Goal: Browse casually

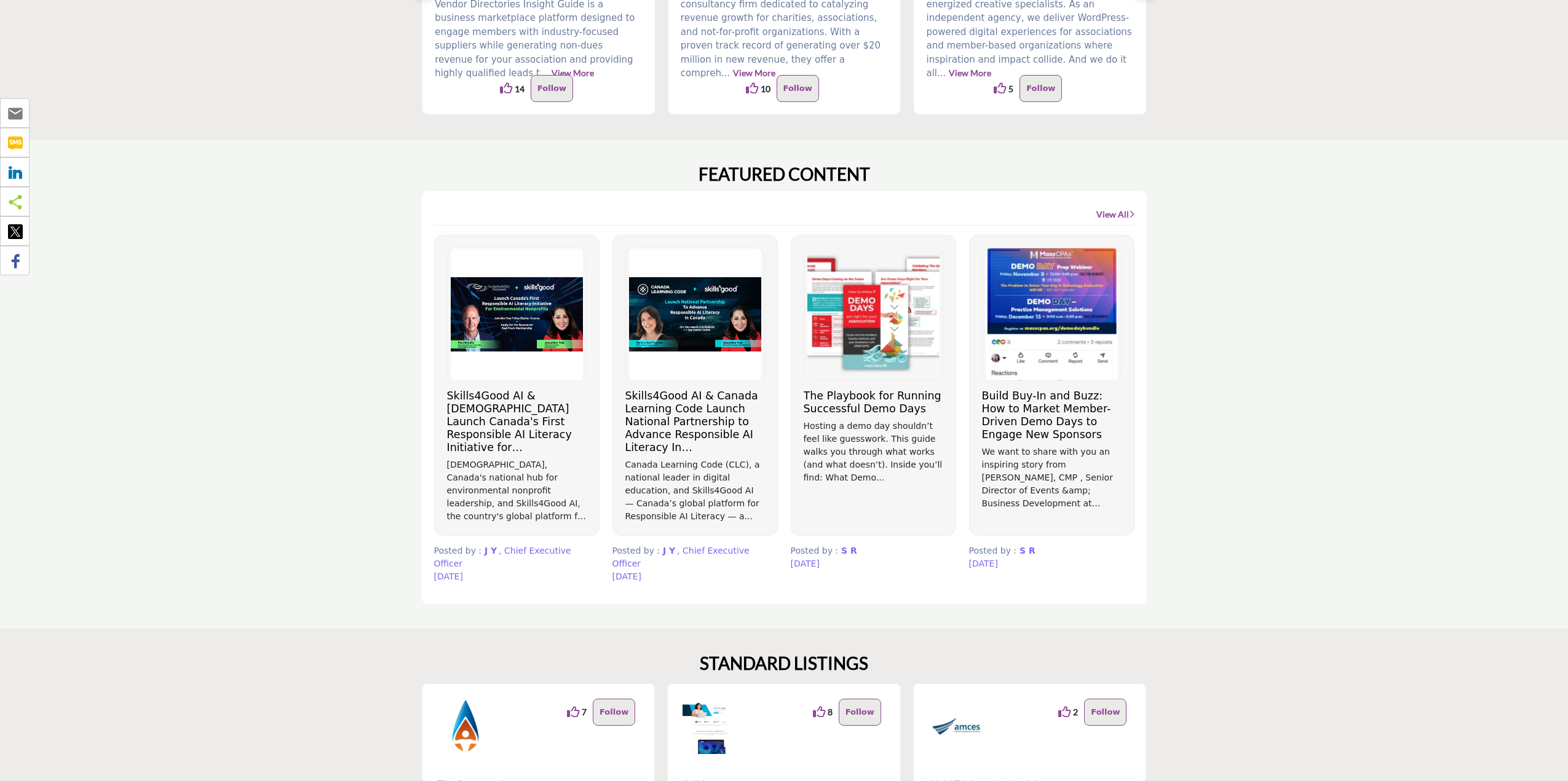
scroll to position [430, 0]
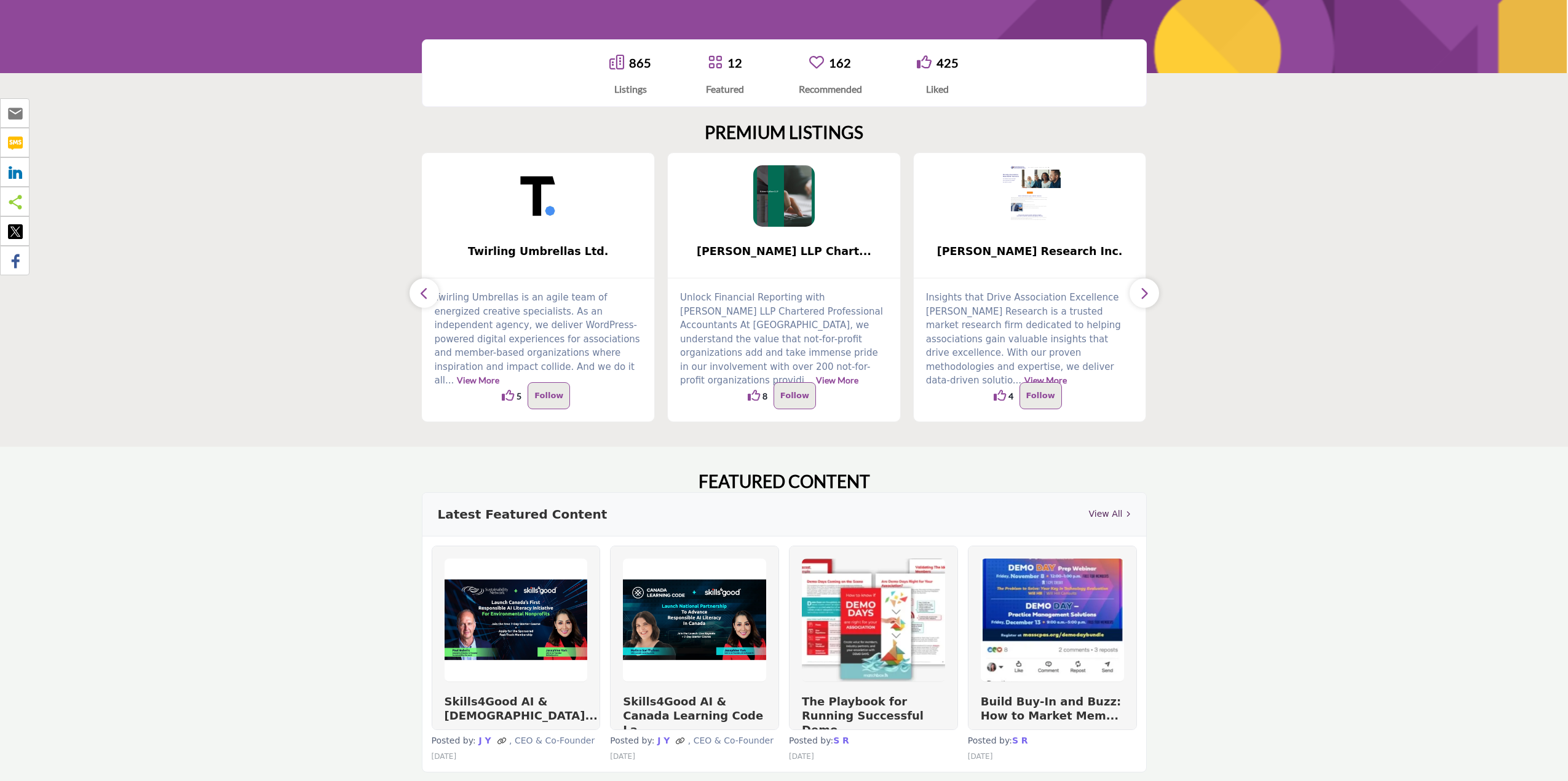
scroll to position [185, 0]
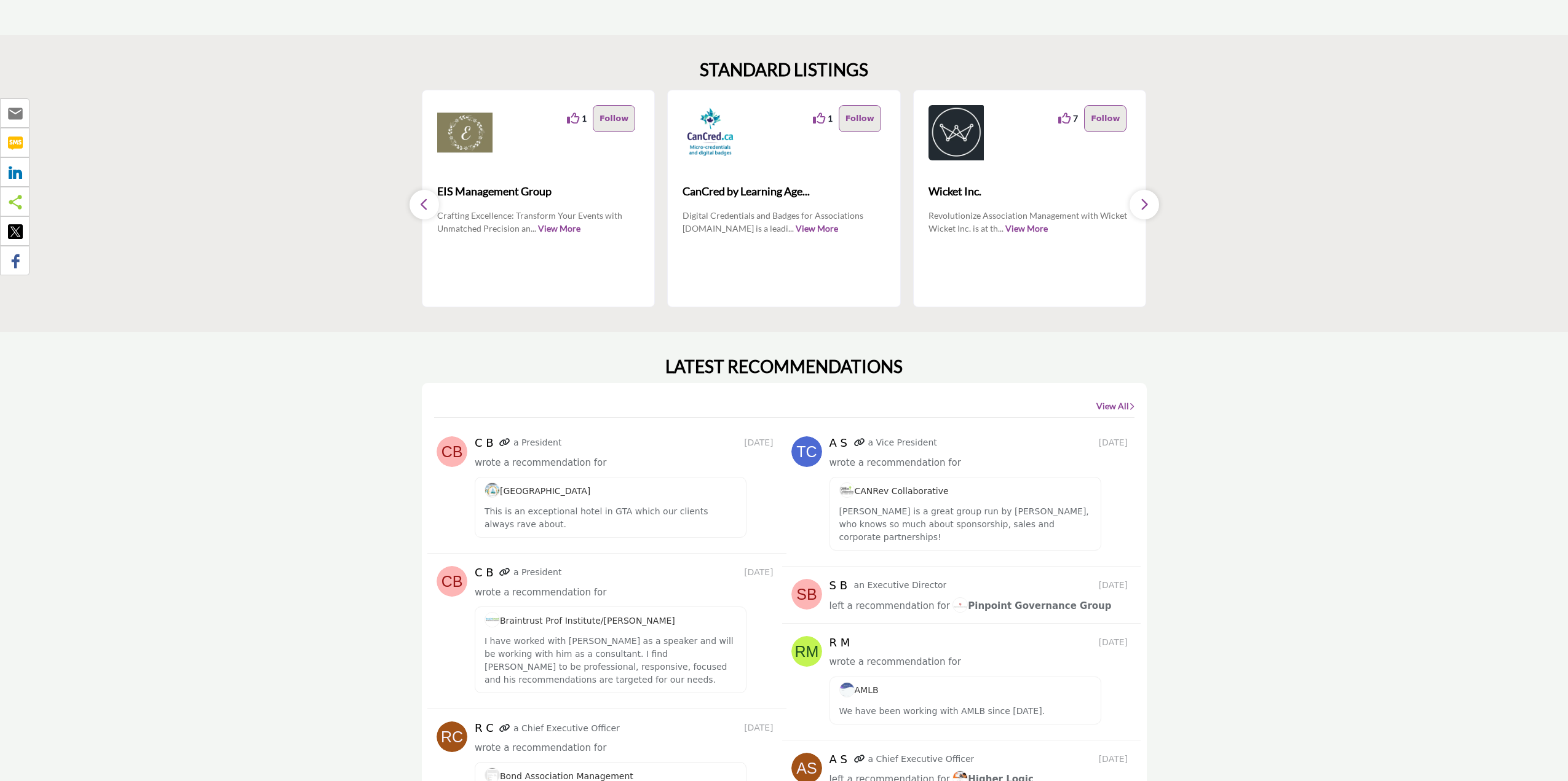
scroll to position [1155, 0]
